Goal: Transaction & Acquisition: Purchase product/service

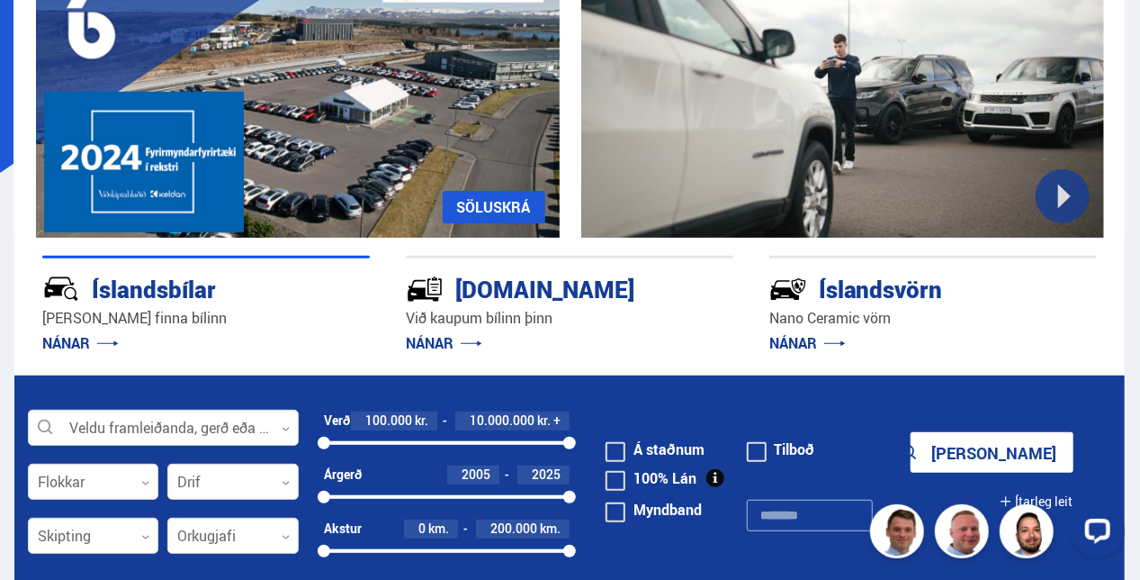
click at [210, 418] on div at bounding box center [163, 428] width 271 height 36
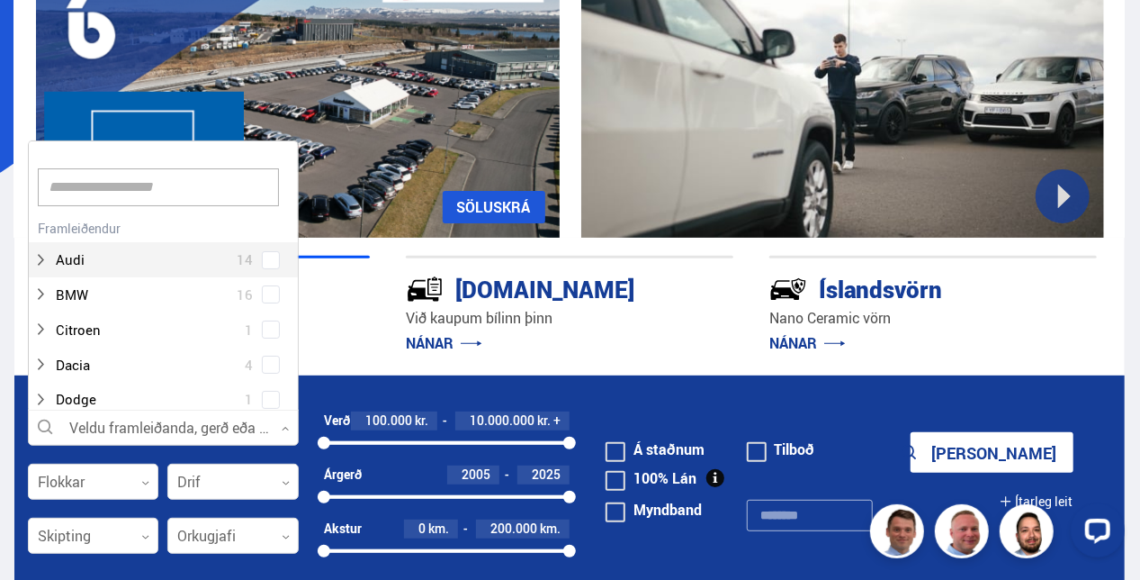
scroll to position [268, 266]
click at [176, 189] on input at bounding box center [158, 187] width 241 height 38
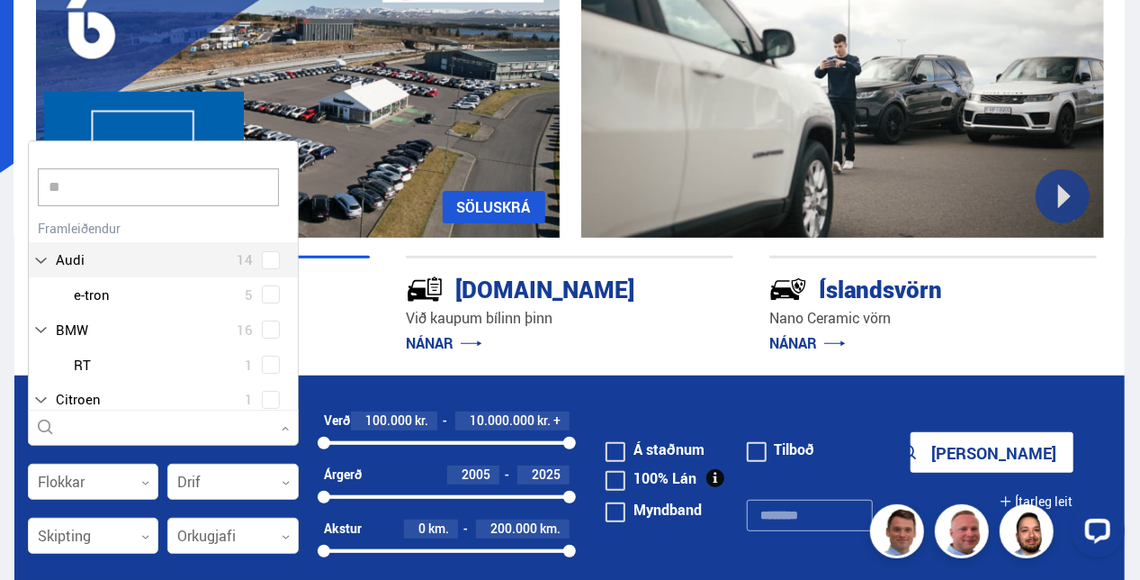
type input "***"
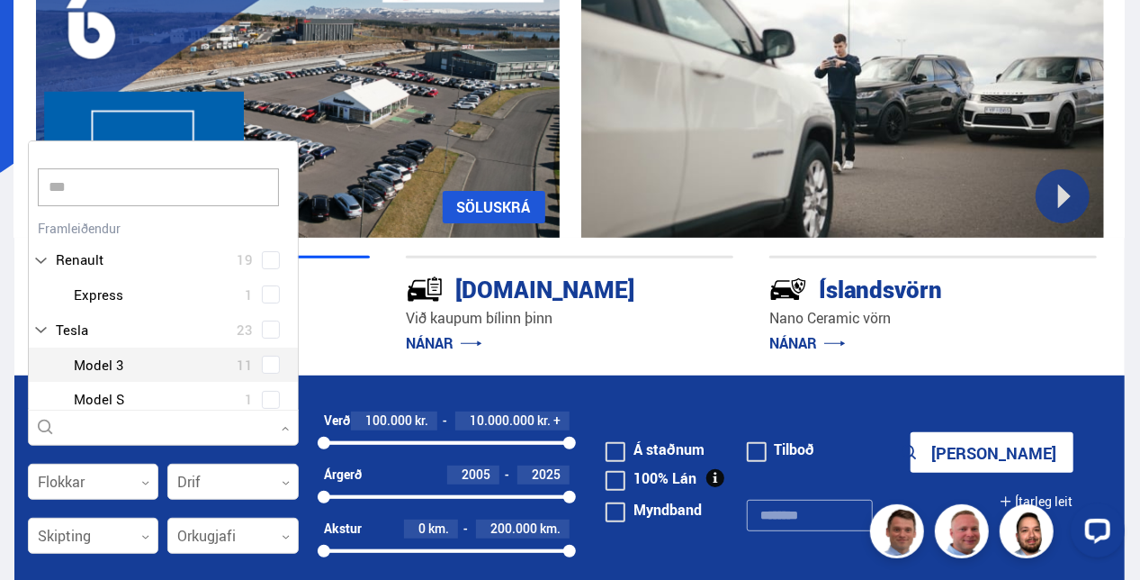
click at [262, 364] on div "Tesla Model 3 11 Tesla Model S 1 Tesla Model X 4 Tesla Model Y 7" at bounding box center [163, 417] width 269 height 140
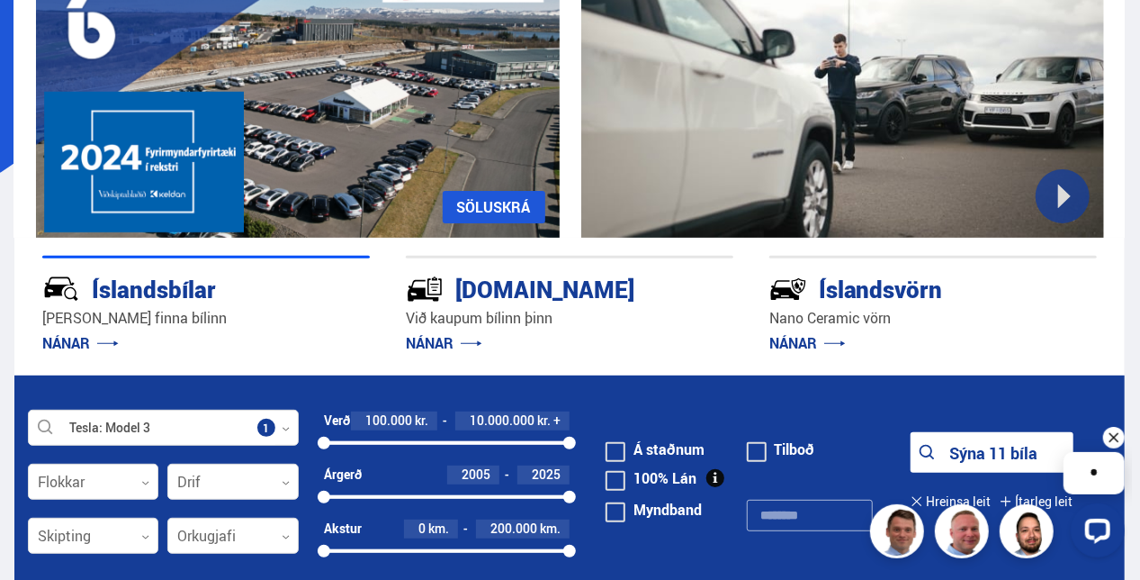
click at [293, 561] on div "Orkugjafi 0" at bounding box center [232, 540] width 131 height 45
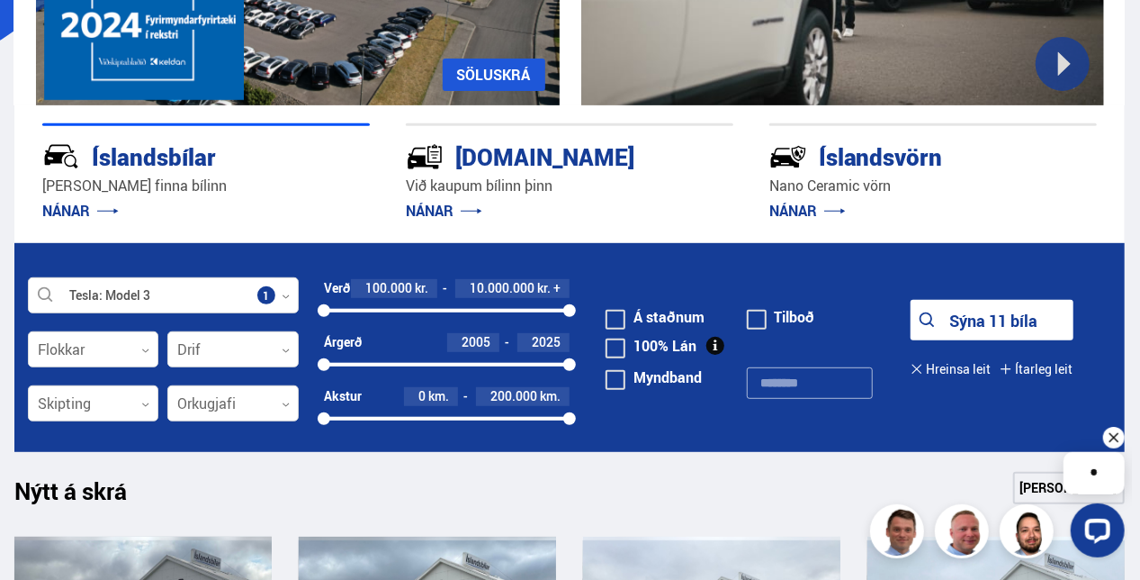
scroll to position [360, 0]
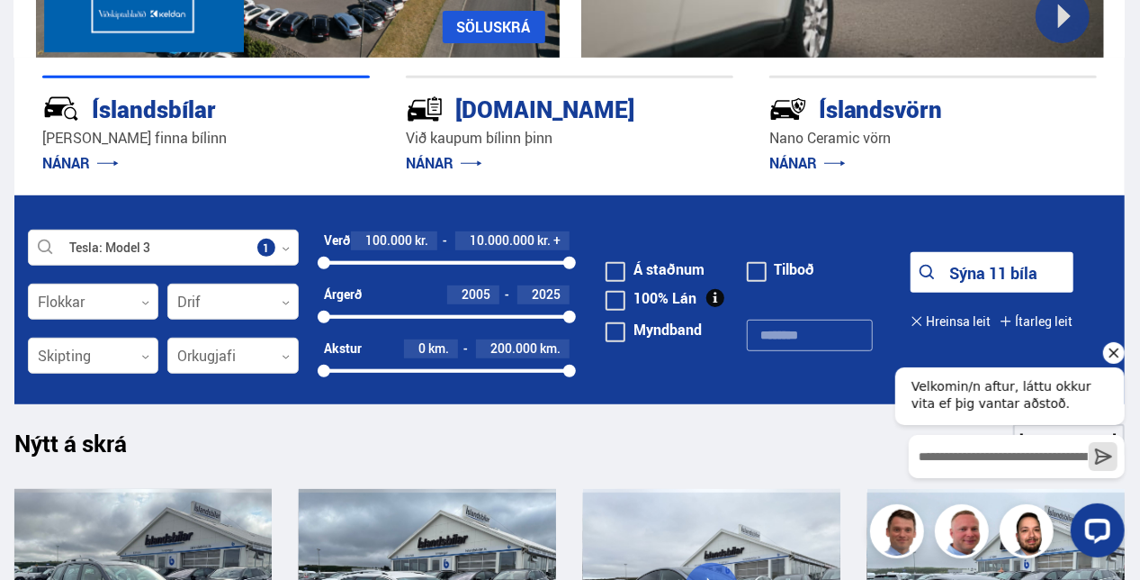
click at [131, 303] on div at bounding box center [93, 302] width 131 height 36
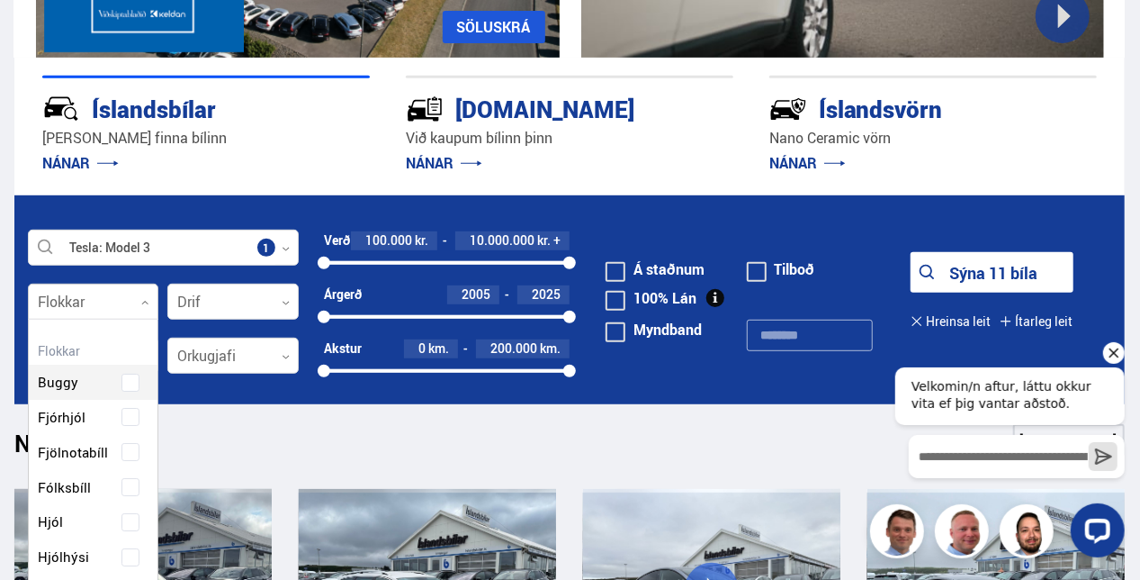
scroll to position [268, 126]
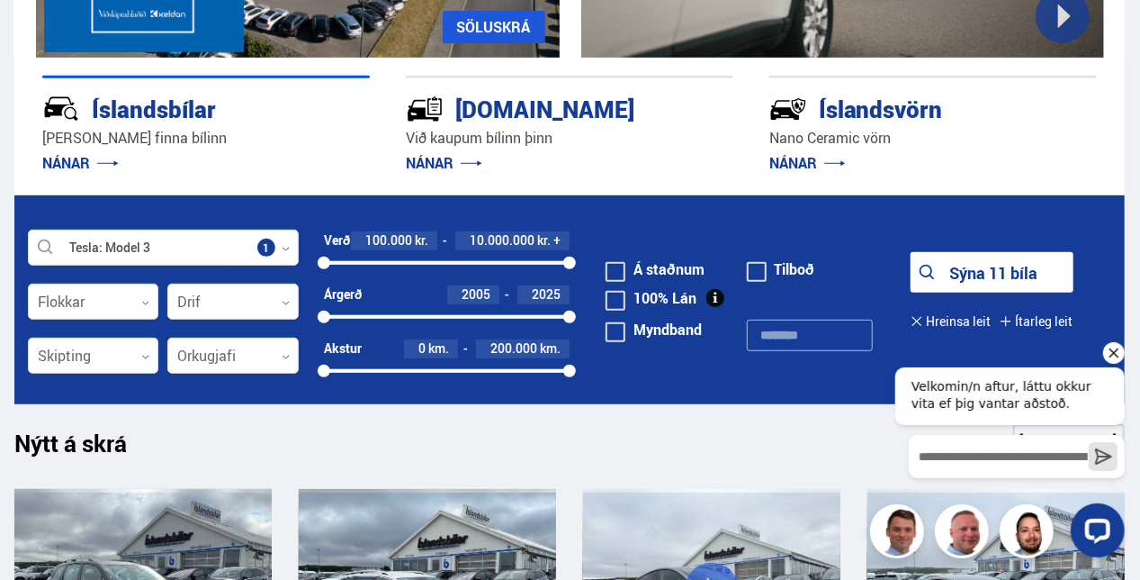
click at [131, 303] on div at bounding box center [93, 302] width 131 height 36
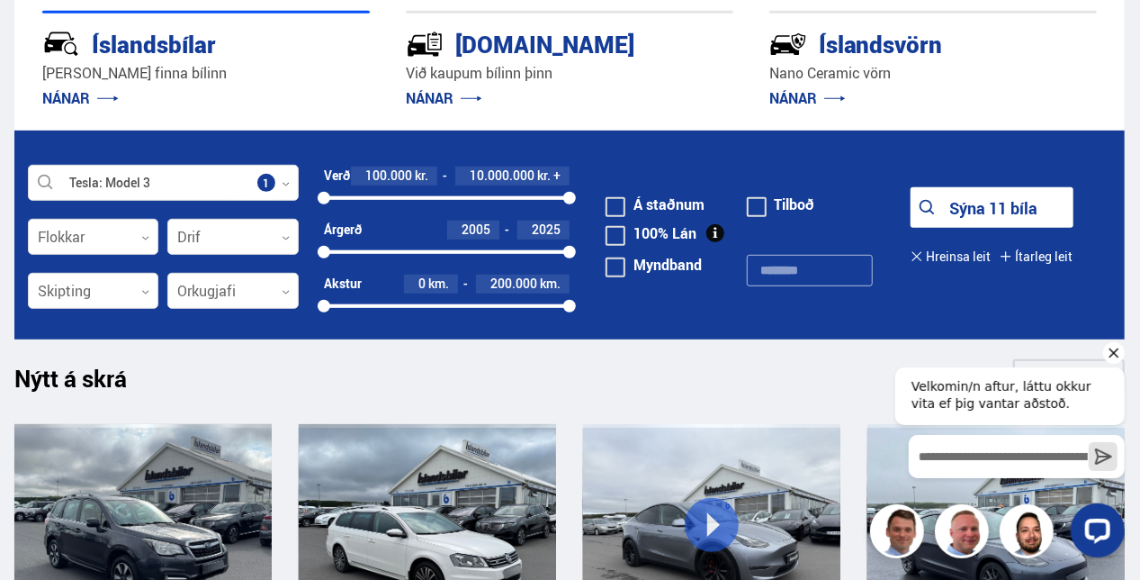
scroll to position [450, 0]
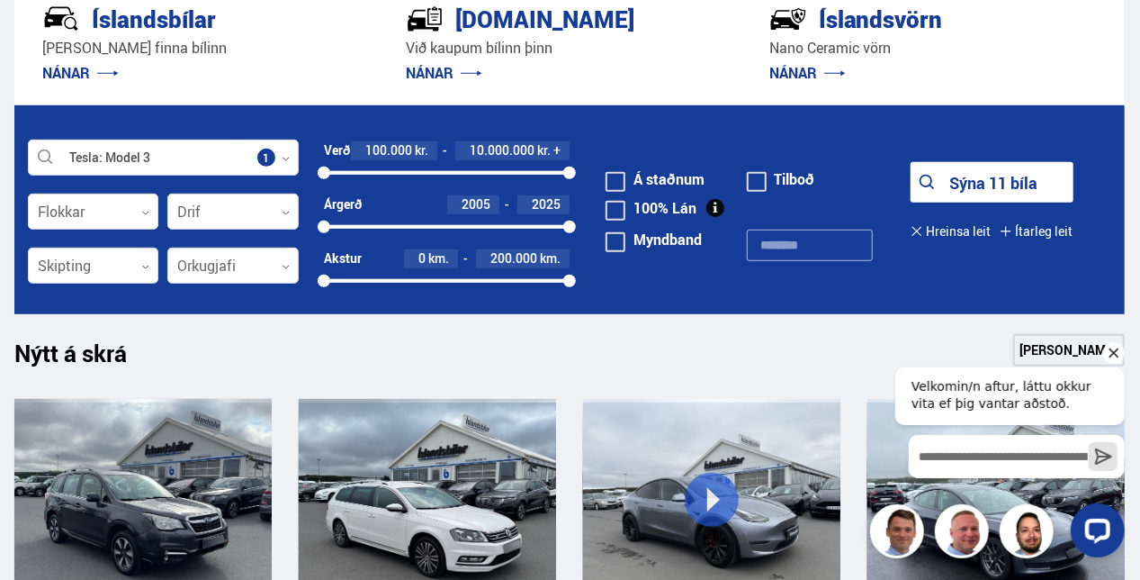
click at [1024, 228] on button "Ítarleg leit" at bounding box center [1036, 231] width 73 height 41
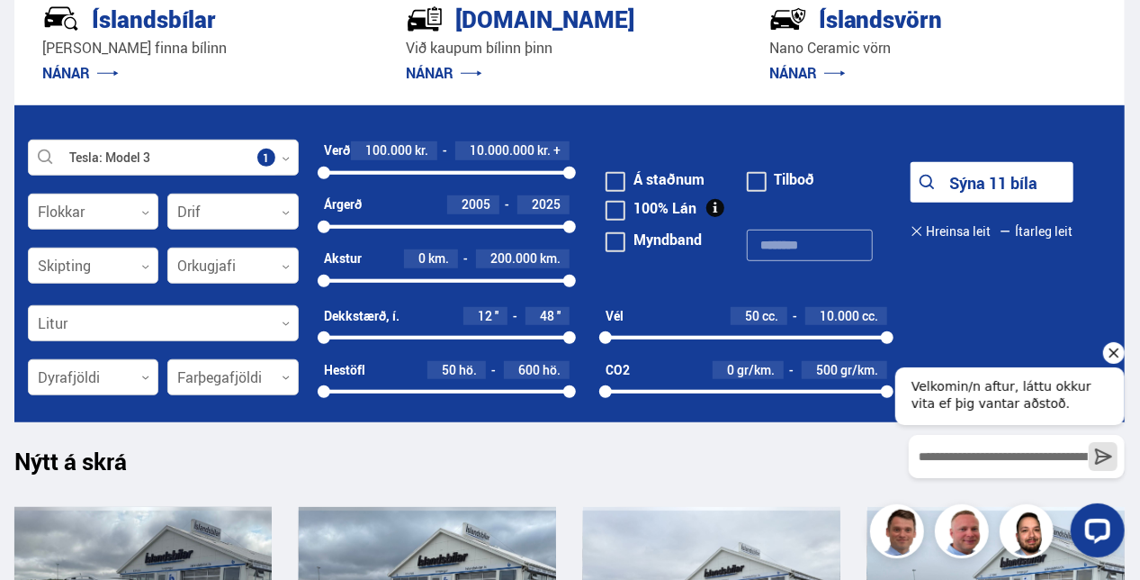
click at [1034, 182] on button "Sýna 11 bíla" at bounding box center [992, 182] width 163 height 41
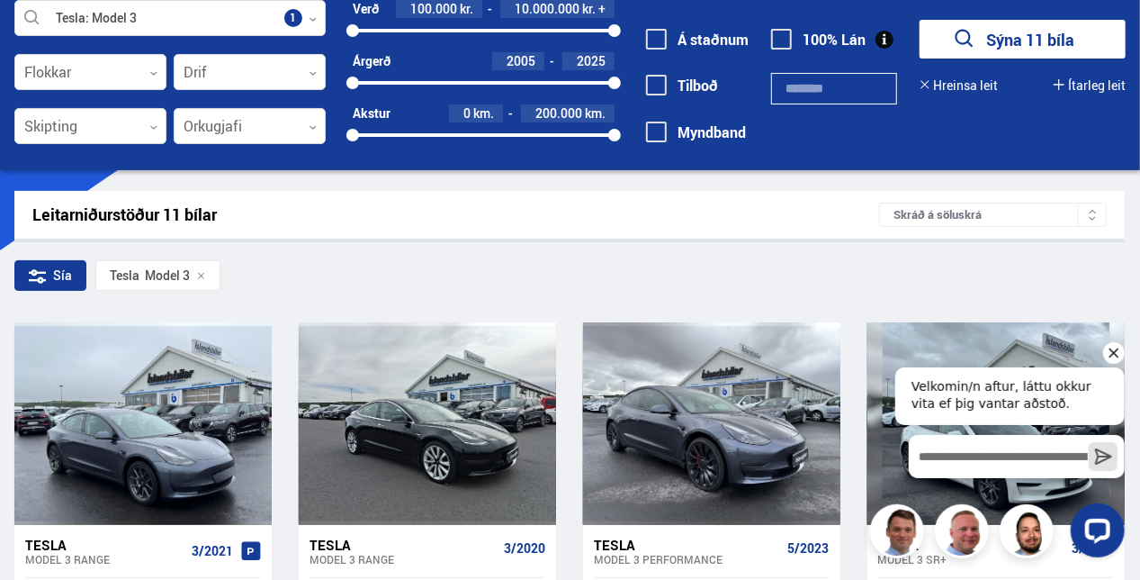
scroll to position [90, 0]
